Goal: Information Seeking & Learning: Compare options

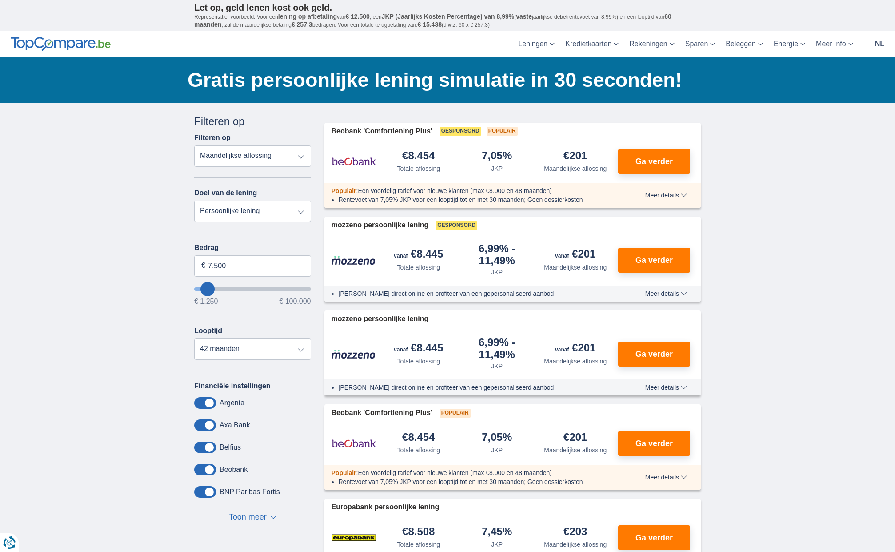
type input "8.250"
type input "8250"
select select "48"
type input "7.250"
type input "7250"
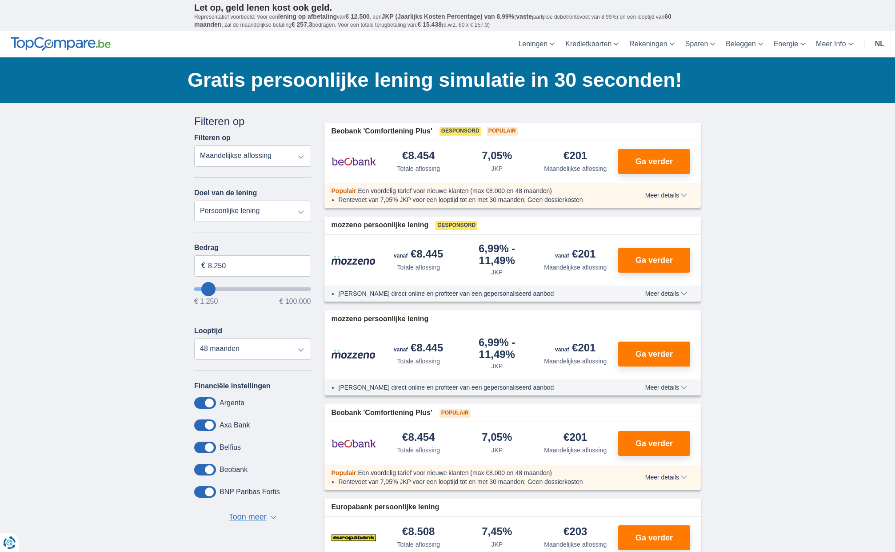
select select "42"
type input "6.250"
type input "6250"
type input "5.250"
type input "5250"
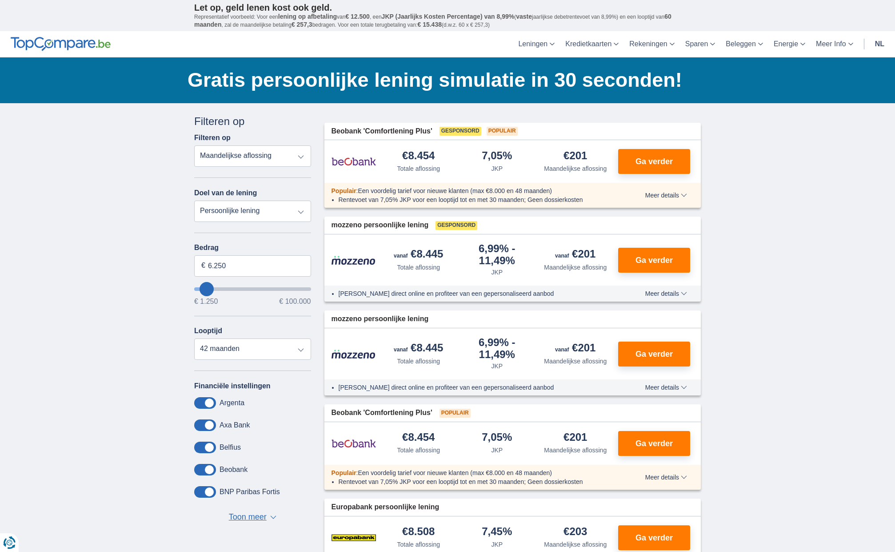
select select "36"
type input "4.250"
type input "4250"
type input "3.250"
type input "3250"
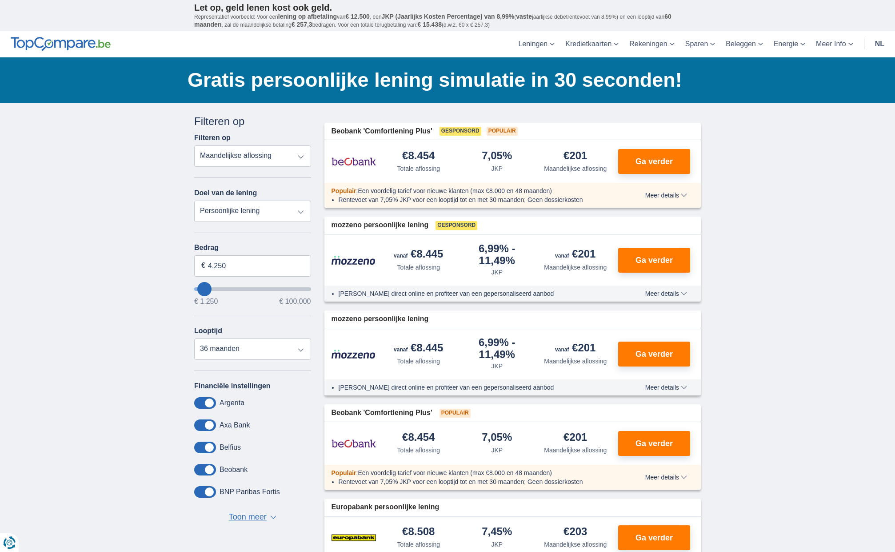
select select "30"
type input "2.250"
type input "2250"
select select "24"
type input "1.250"
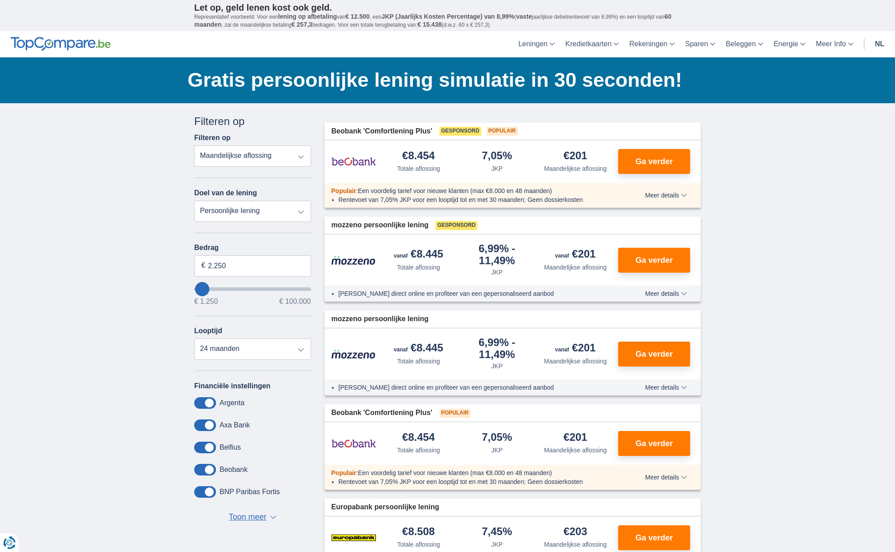
type input "1250"
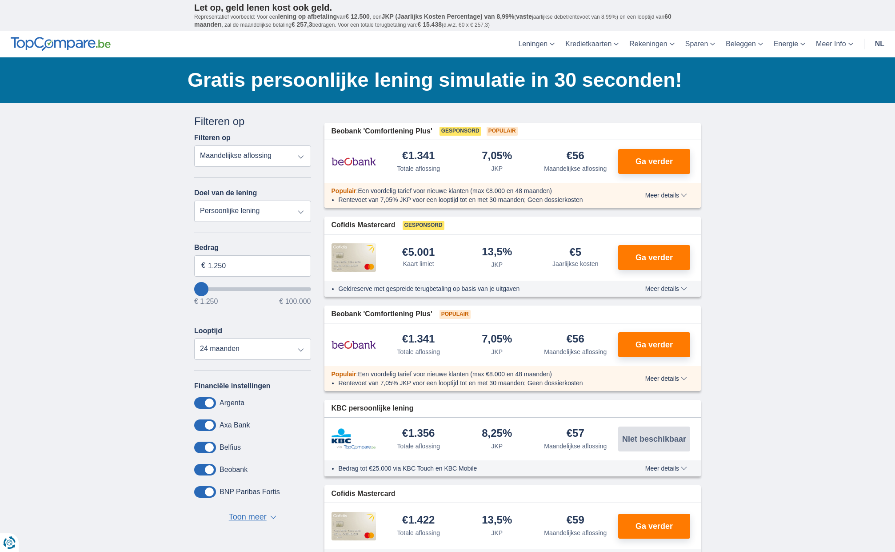
type input "2.250"
type input "2250"
type input "3.250"
type input "3250"
select select "30"
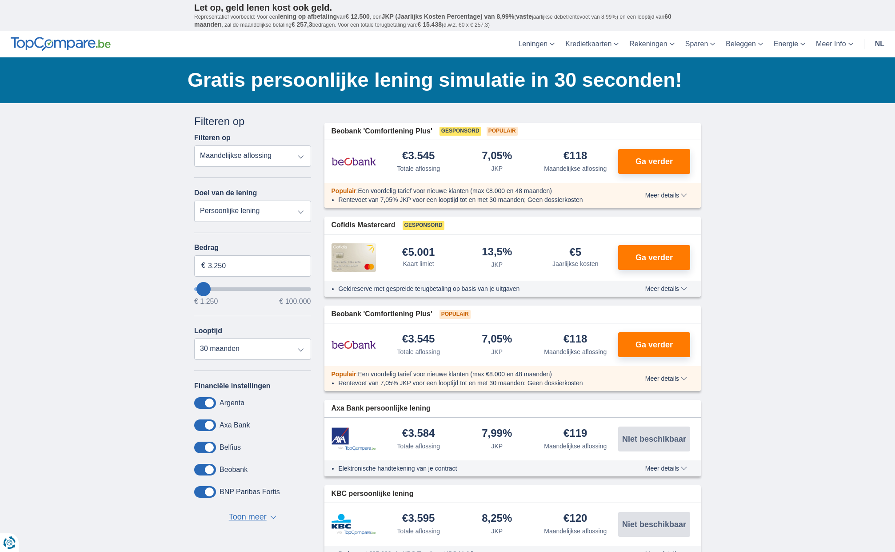
drag, startPoint x: 209, startPoint y: 290, endPoint x: 203, endPoint y: 292, distance: 6.0
type input "3250"
click at [203, 291] on input "wantToBorrow" at bounding box center [252, 289] width 117 height 4
click at [682, 159] on button "Ga verder" at bounding box center [654, 161] width 72 height 25
